Goal: Task Accomplishment & Management: Use online tool/utility

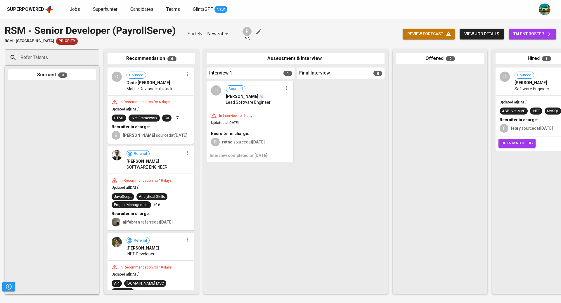
click at [54, 56] on input "Refer Talents..." at bounding box center [49, 57] width 61 height 11
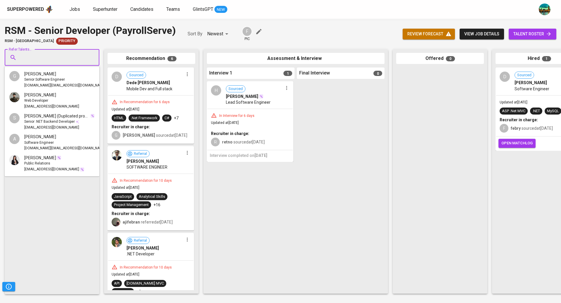
paste input "[EMAIL_ADDRESS][DOMAIN_NAME]"
type input "[EMAIL_ADDRESS][DOMAIN_NAME]"
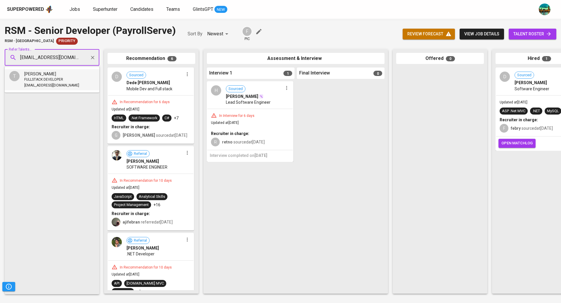
click at [53, 75] on span "[PERSON_NAME]" at bounding box center [40, 74] width 32 height 6
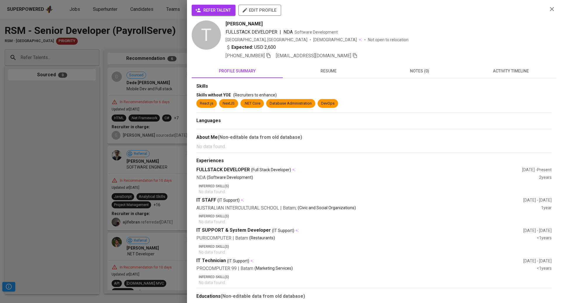
click at [510, 73] on span "activity timeline" at bounding box center [510, 70] width 84 height 7
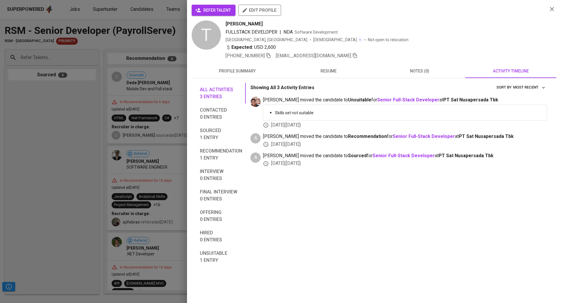
click at [123, 97] on div at bounding box center [280, 151] width 561 height 303
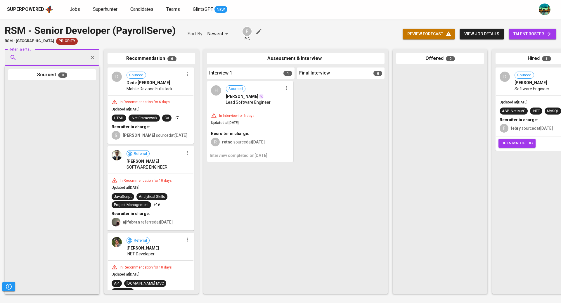
click at [519, 36] on span "talent roster" at bounding box center [532, 33] width 38 height 7
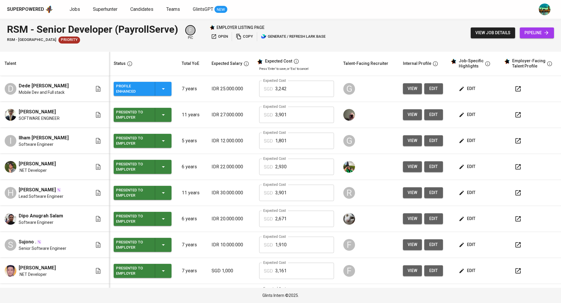
click at [463, 113] on span "edit" at bounding box center [467, 114] width 15 height 7
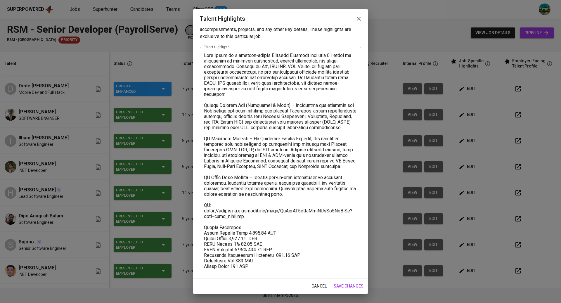
scroll to position [20, 0]
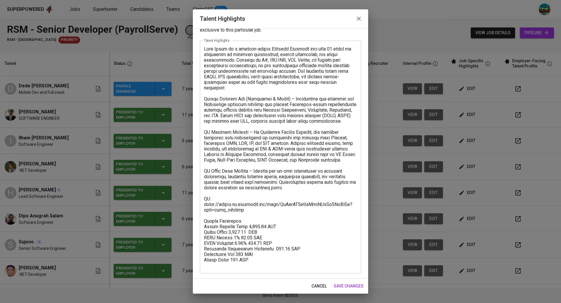
click at [358, 20] on icon "button" at bounding box center [358, 18] width 7 height 7
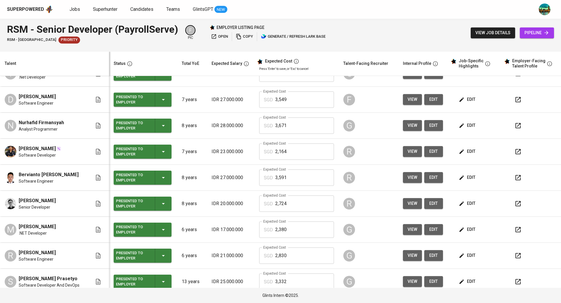
scroll to position [0, 0]
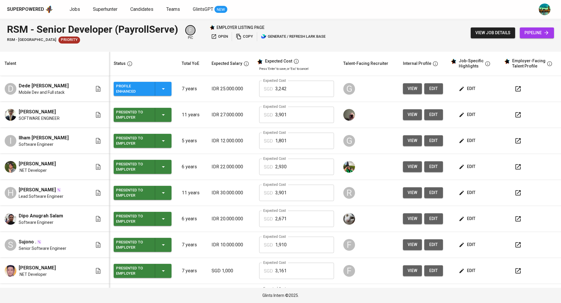
click at [466, 140] on span "edit" at bounding box center [467, 140] width 15 height 7
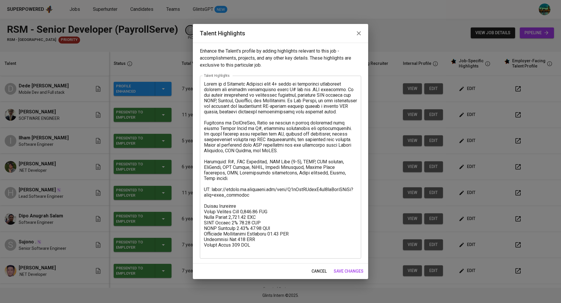
click at [361, 35] on icon "button" at bounding box center [358, 33] width 7 height 7
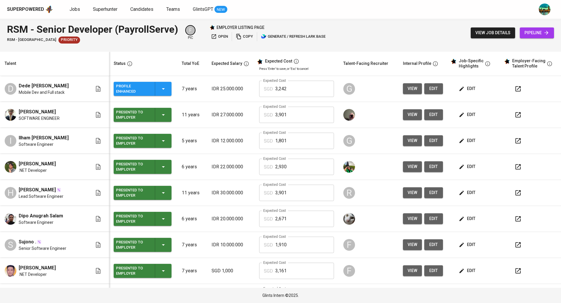
click at [461, 216] on span "edit" at bounding box center [467, 218] width 15 height 7
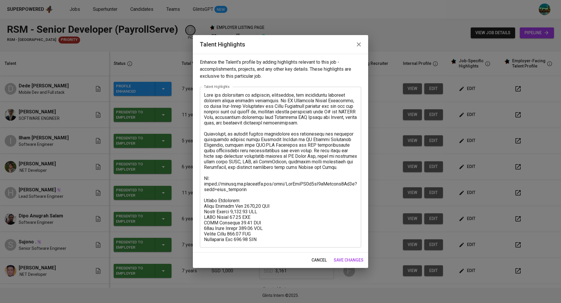
click at [357, 41] on icon "button" at bounding box center [358, 44] width 7 height 7
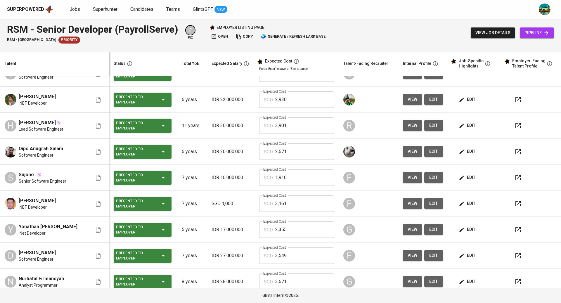
scroll to position [82, 0]
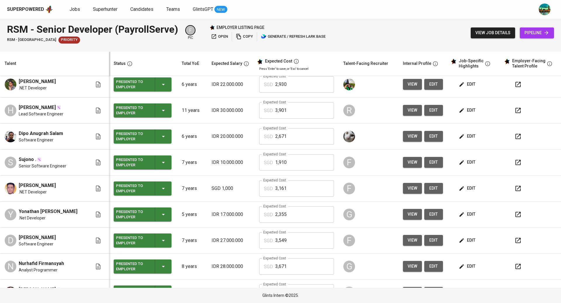
click at [463, 213] on span "edit" at bounding box center [467, 214] width 15 height 7
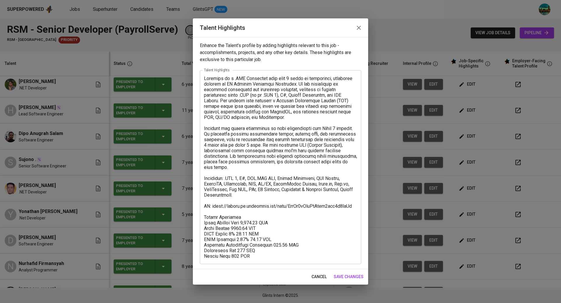
click at [358, 30] on icon "button" at bounding box center [358, 27] width 7 height 7
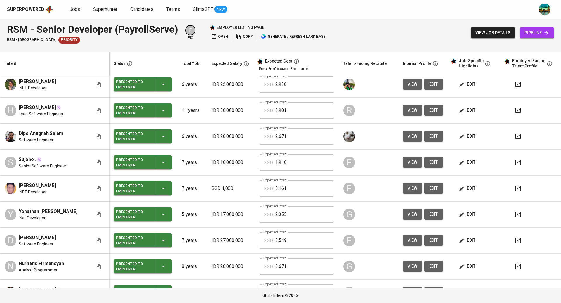
scroll to position [0, 0]
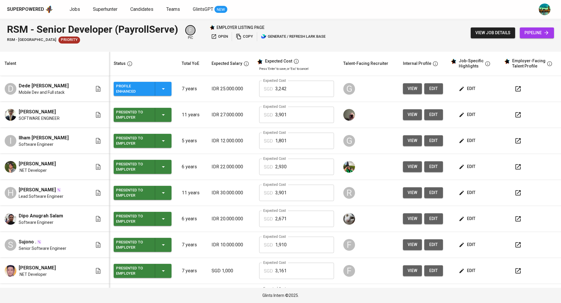
click at [458, 90] on icon "button" at bounding box center [461, 89] width 6 height 6
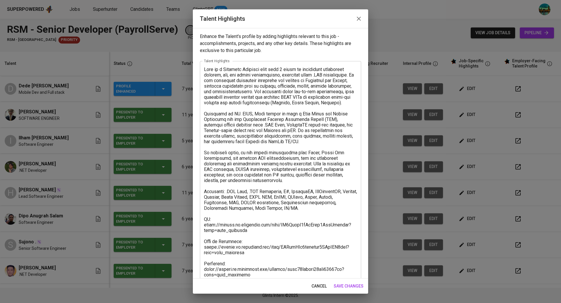
scroll to position [21, 0]
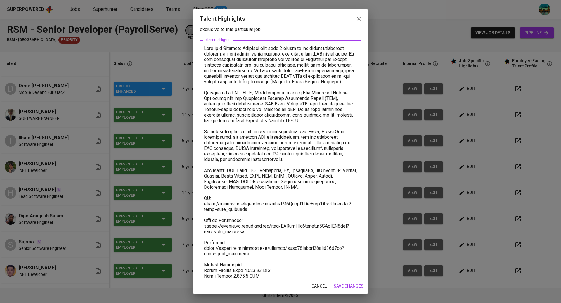
drag, startPoint x: 254, startPoint y: 255, endPoint x: 203, endPoint y: 248, distance: 51.2
click at [203, 248] on div "x Talent Highlights" at bounding box center [280, 176] width 161 height 272
click at [358, 17] on icon "button" at bounding box center [358, 18] width 7 height 7
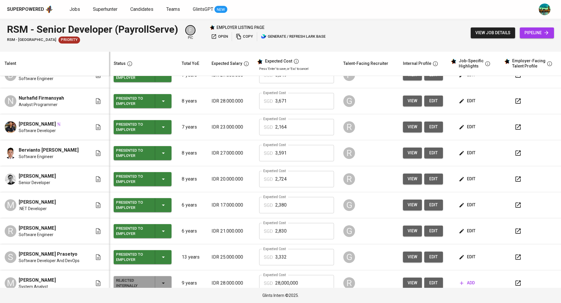
scroll to position [384, 0]
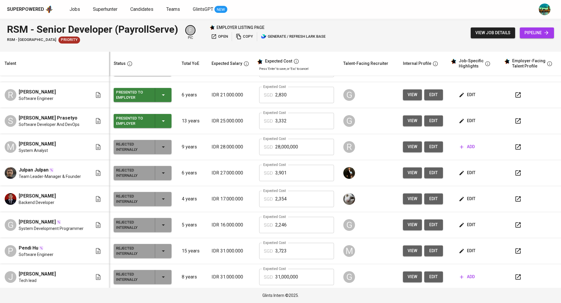
click at [463, 173] on span "edit" at bounding box center [467, 172] width 15 height 7
click at [13, 171] on img at bounding box center [11, 173] width 12 height 12
click at [407, 173] on span "view" at bounding box center [412, 172] width 10 height 7
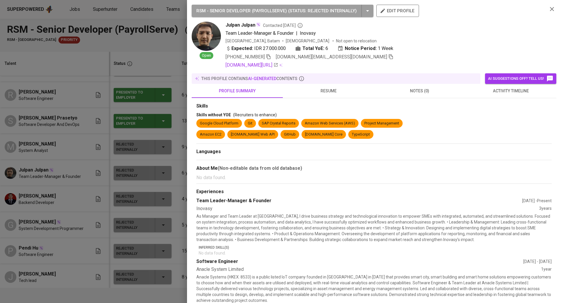
click at [510, 92] on span "activity timeline" at bounding box center [510, 90] width 84 height 7
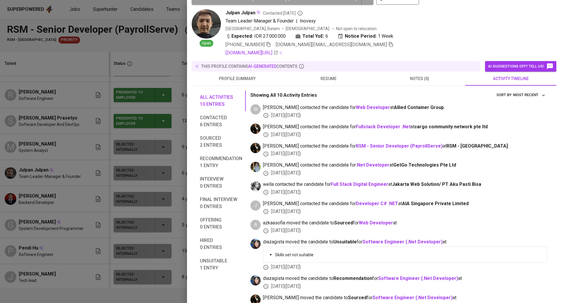
scroll to position [23, 0]
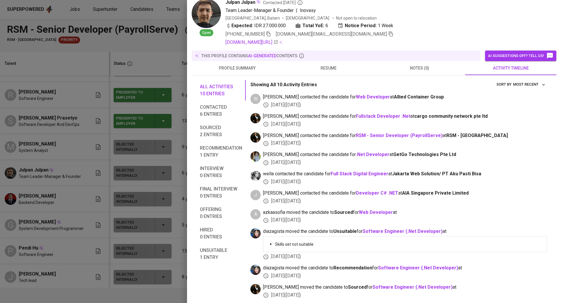
click at [110, 130] on div at bounding box center [280, 151] width 561 height 303
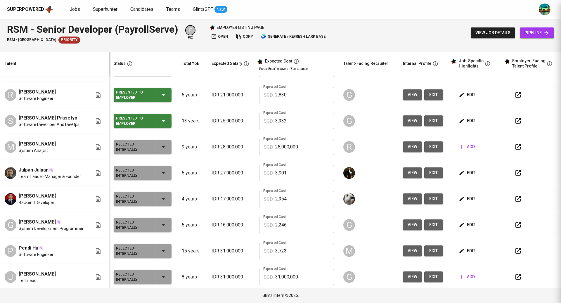
scroll to position [0, 0]
click at [466, 170] on span "edit" at bounding box center [467, 172] width 15 height 7
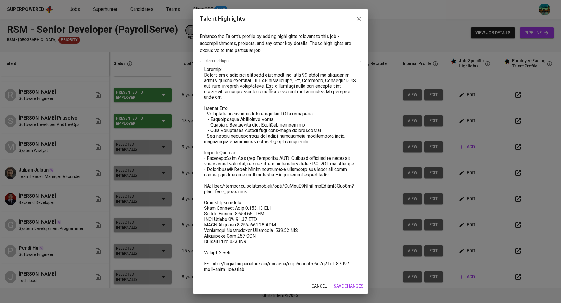
scroll to position [15, 0]
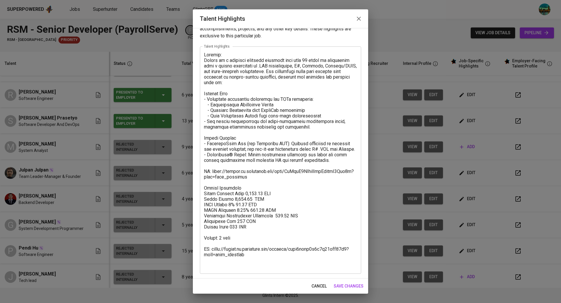
click at [359, 15] on icon "button" at bounding box center [358, 18] width 7 height 7
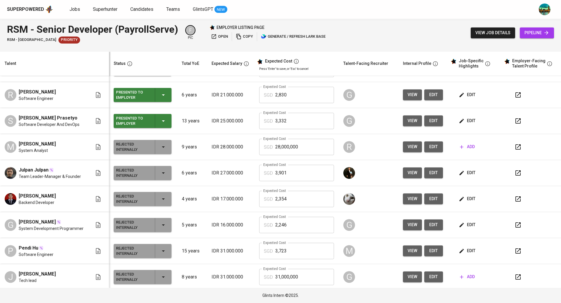
click at [458, 171] on icon "button" at bounding box center [461, 173] width 6 height 6
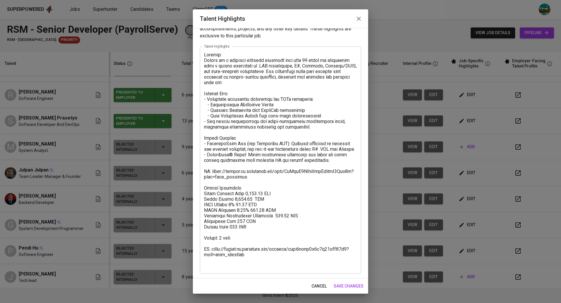
drag, startPoint x: 258, startPoint y: 268, endPoint x: 203, endPoint y: 257, distance: 56.6
click at [203, 257] on div "x Talent Highlights" at bounding box center [280, 159] width 161 height 227
drag, startPoint x: 203, startPoint y: 257, endPoint x: 238, endPoint y: 265, distance: 36.2
click at [235, 265] on div "x Talent Highlights" at bounding box center [280, 159] width 161 height 227
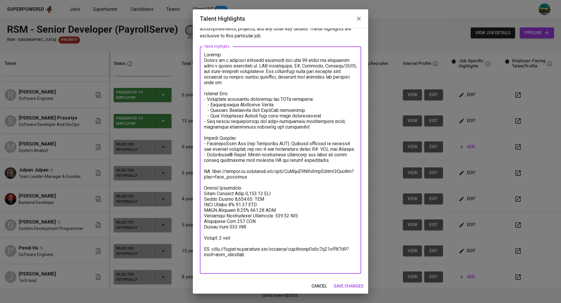
click at [246, 265] on textarea at bounding box center [280, 160] width 153 height 216
drag, startPoint x: 246, startPoint y: 265, endPoint x: 206, endPoint y: 258, distance: 41.6
click at [206, 258] on textarea at bounding box center [280, 160] width 153 height 216
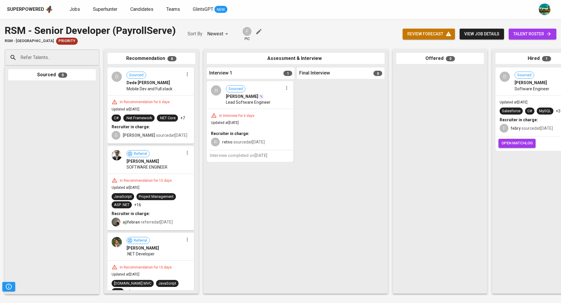
click at [484, 30] on span "view job details" at bounding box center [481, 33] width 35 height 7
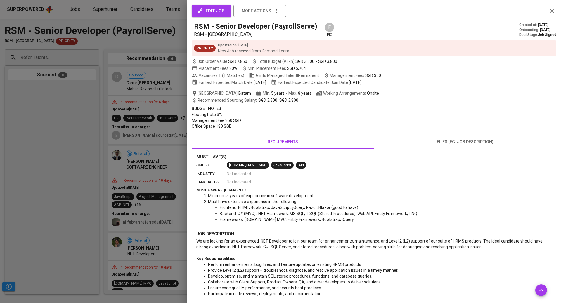
scroll to position [142, 0]
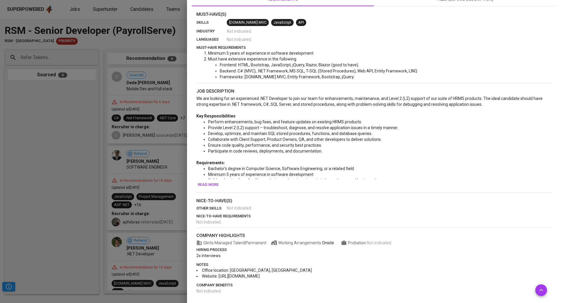
click at [209, 184] on span "Read more" at bounding box center [208, 184] width 21 height 7
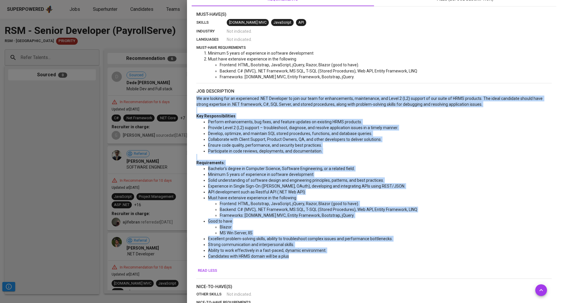
drag, startPoint x: 284, startPoint y: 252, endPoint x: 196, endPoint y: 99, distance: 176.3
click at [196, 99] on div "We are looking for an experienced .NET Developer to join our team for enhanceme…" at bounding box center [373, 179] width 355 height 169
copy div "Lo ips dolorsi ame co adipiscinge .SED Doeiusmod te inci utl etdo mag aliquaeni…"
